Goal: Find specific page/section: Find specific page/section

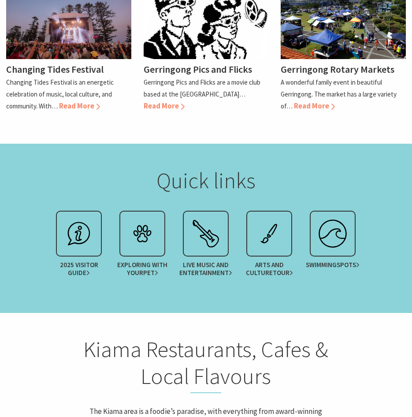
scroll to position [1058, 0]
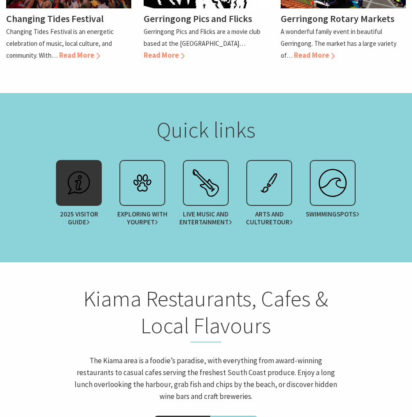
click at [83, 218] on span "Guide" at bounding box center [79, 222] width 22 height 8
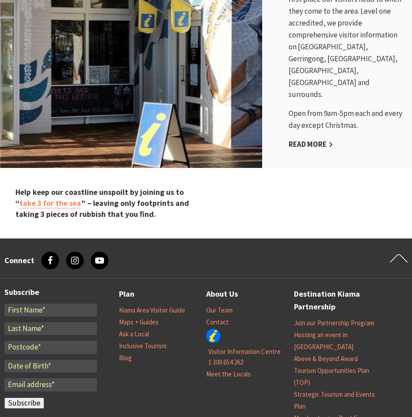
scroll to position [837, 0]
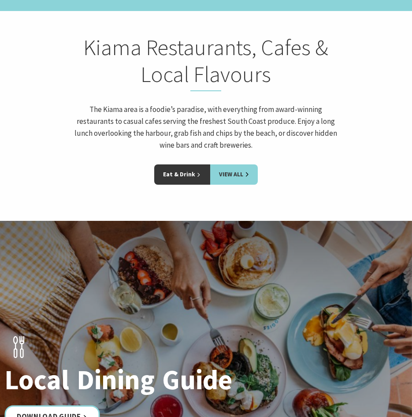
scroll to position [1322, 0]
